Goal: Information Seeking & Learning: Find specific fact

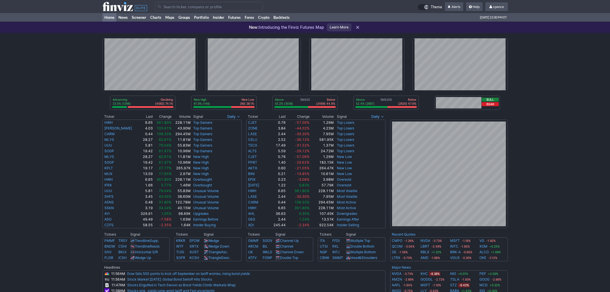
click at [202, 5] on input "Search" at bounding box center [209, 6] width 108 height 9
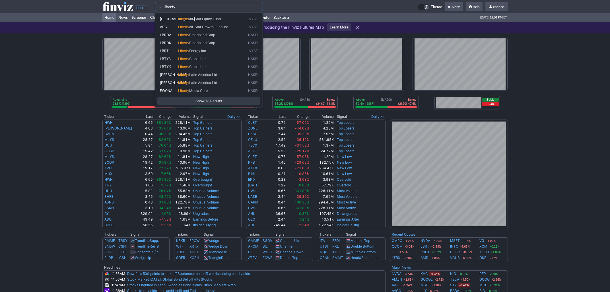
type input "liberty"
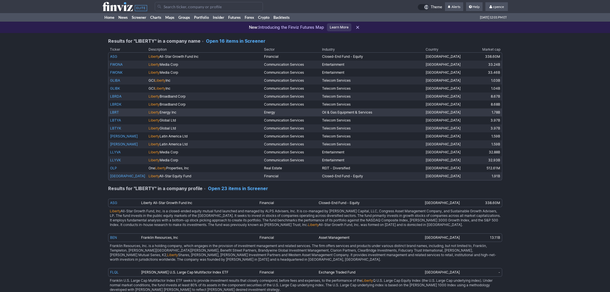
click at [116, 111] on link "LBRT" at bounding box center [114, 112] width 9 height 4
